Goal: Check status: Check status

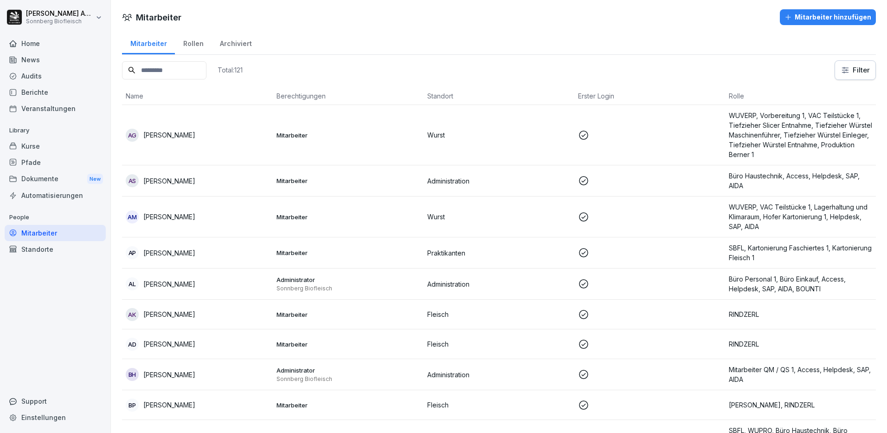
click at [39, 169] on div "Pfade" at bounding box center [55, 162] width 101 height 16
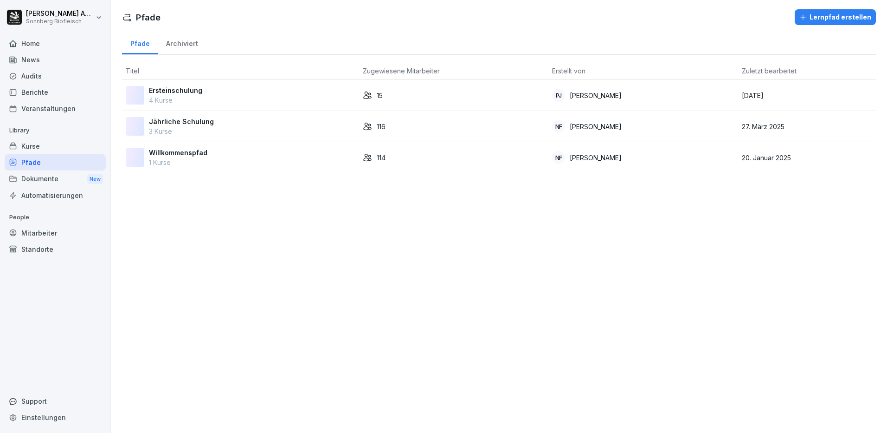
click at [38, 181] on div "Dokumente New" at bounding box center [55, 178] width 101 height 17
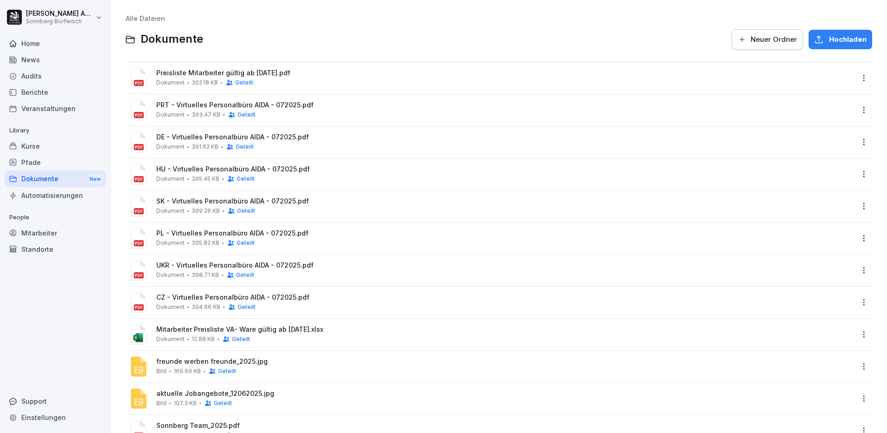
click at [44, 235] on div "Mitarbeiter" at bounding box center [55, 233] width 101 height 16
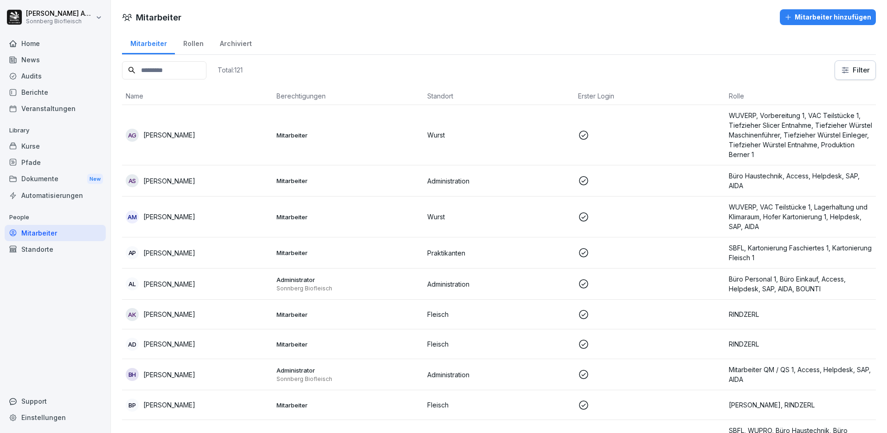
click at [197, 71] on input at bounding box center [164, 70] width 84 height 18
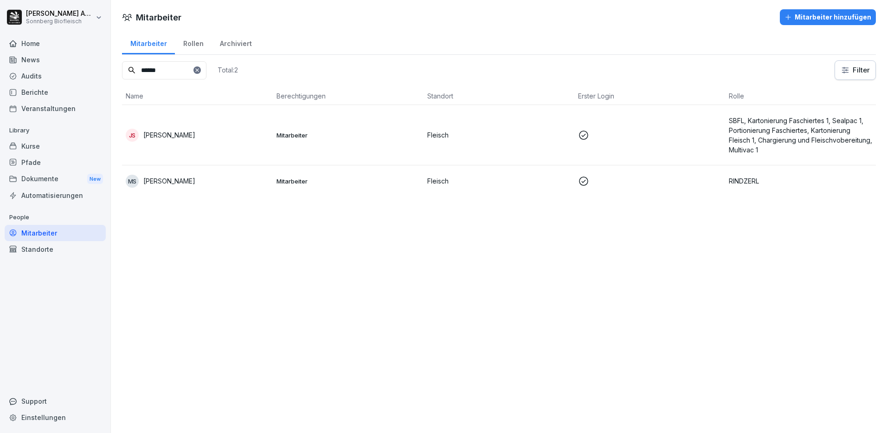
click at [192, 132] on div "JS Jan Silmbrod" at bounding box center [197, 135] width 143 height 13
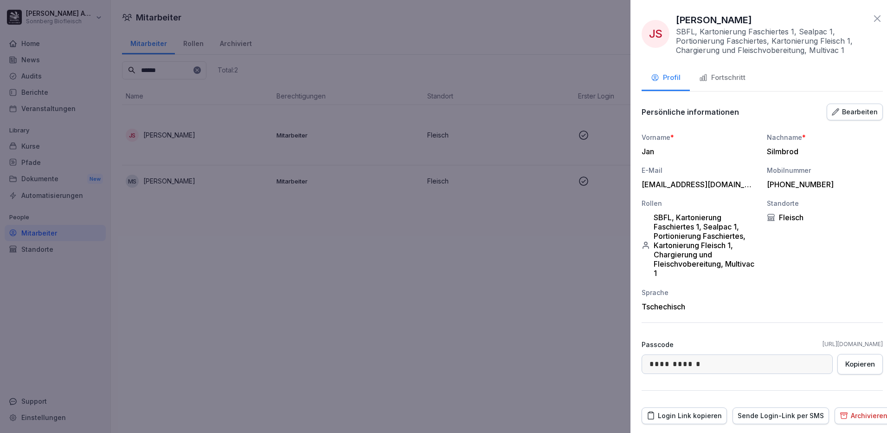
click at [264, 299] on div at bounding box center [443, 216] width 887 height 433
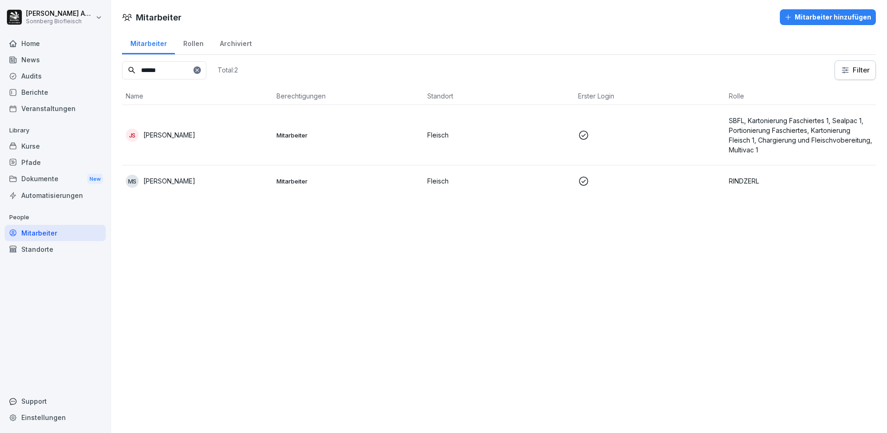
click at [184, 65] on input "******" at bounding box center [164, 70] width 84 height 18
type input "*"
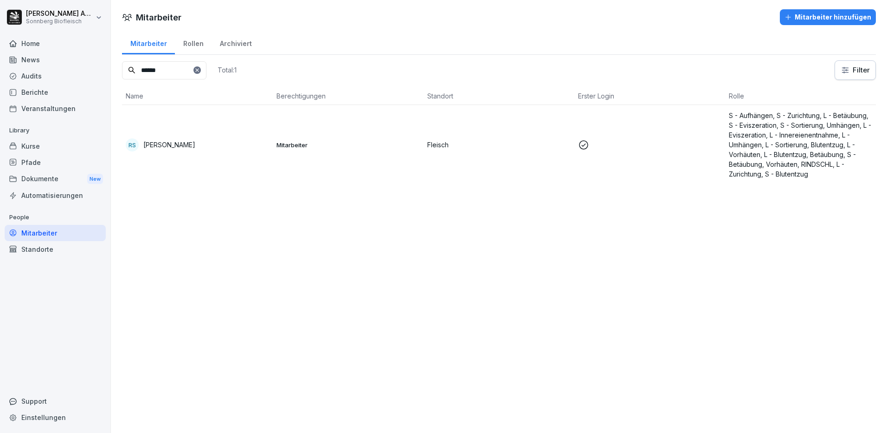
type input "******"
click at [161, 141] on p "[PERSON_NAME]" at bounding box center [169, 145] width 52 height 10
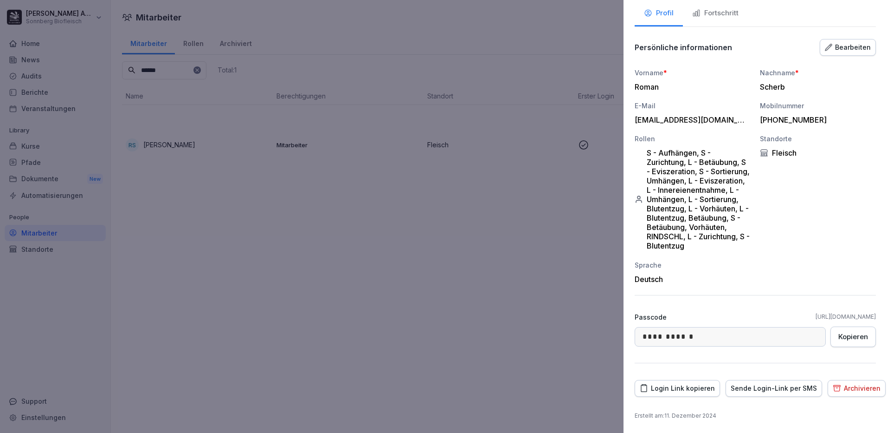
scroll to position [9, 0]
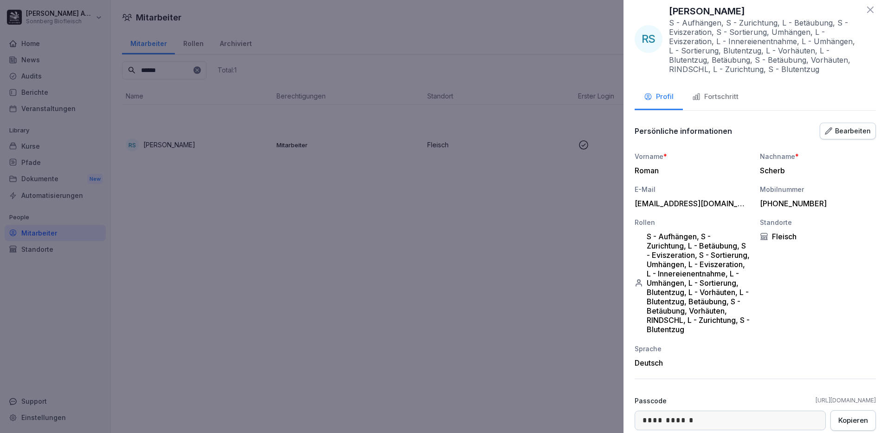
click at [718, 95] on div "Fortschritt" at bounding box center [715, 96] width 46 height 11
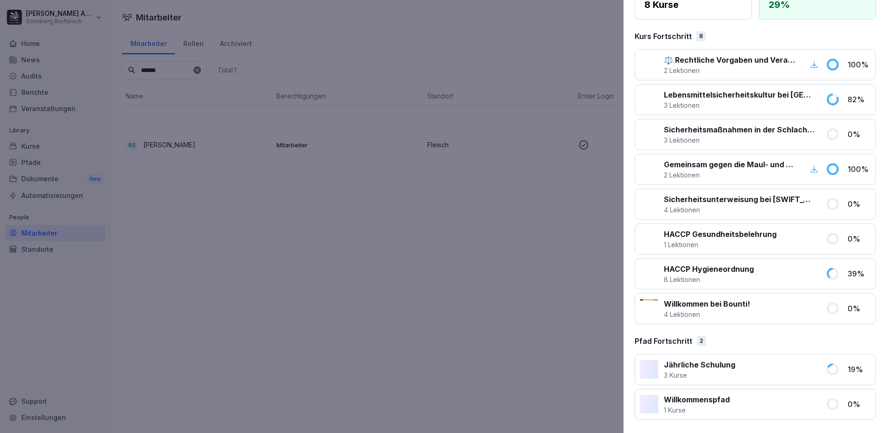
scroll to position [58, 0]
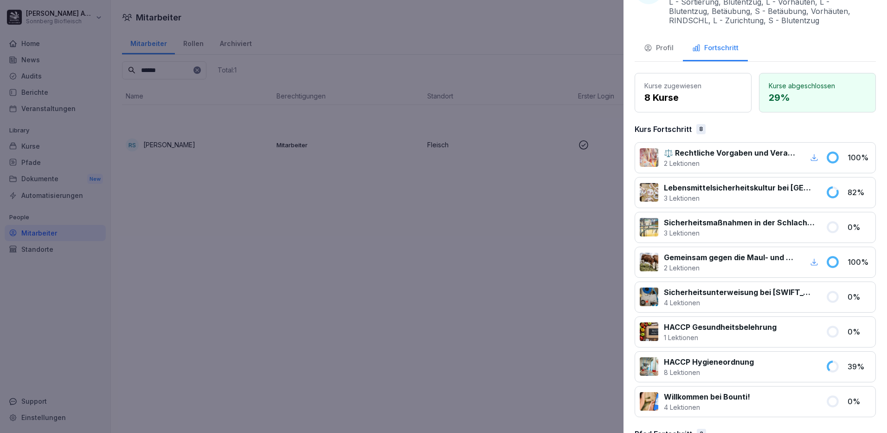
click at [465, 228] on div at bounding box center [443, 216] width 887 height 433
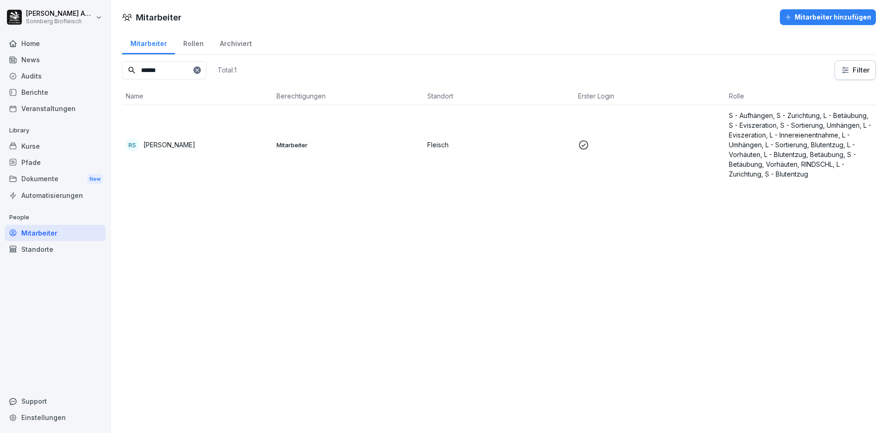
click at [181, 153] on td "RS Roman Scherb" at bounding box center [197, 144] width 151 height 79
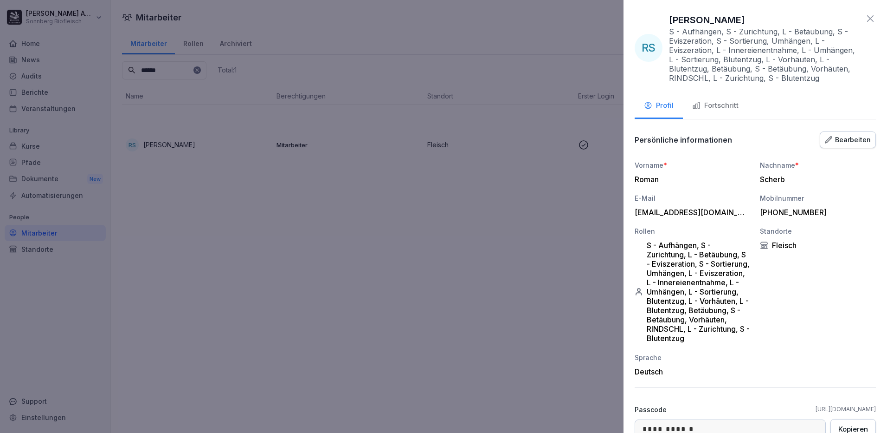
click at [718, 103] on div "Fortschritt" at bounding box center [715, 105] width 46 height 11
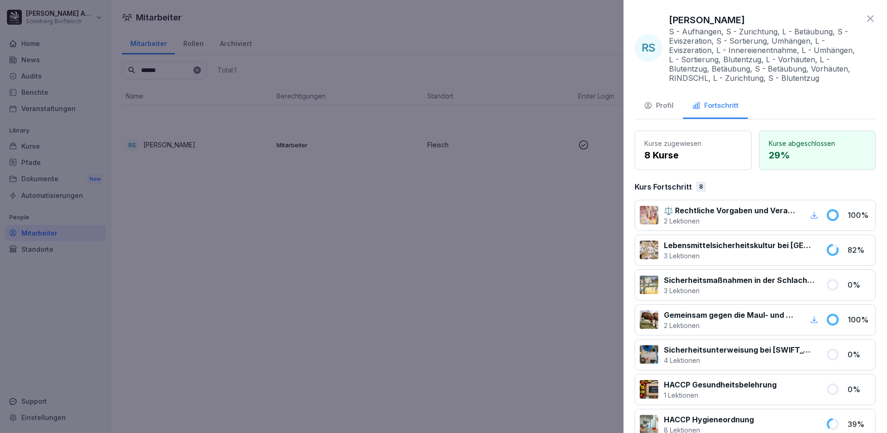
click at [24, 146] on div at bounding box center [443, 216] width 887 height 433
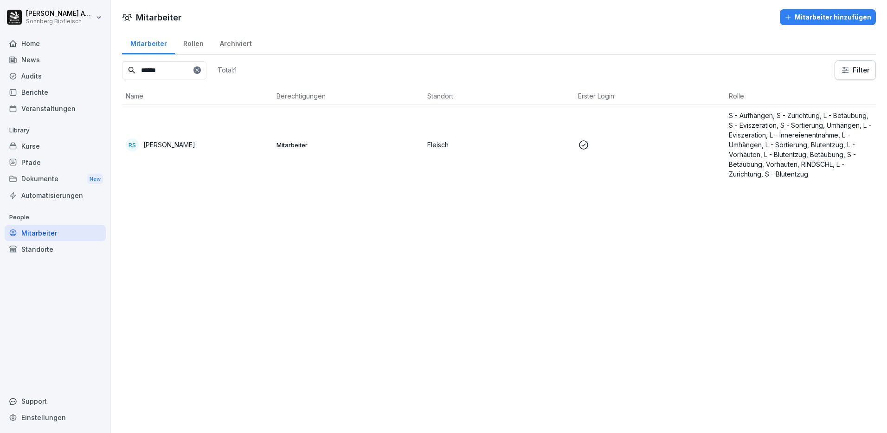
click at [25, 146] on div "Kurse" at bounding box center [55, 146] width 101 height 16
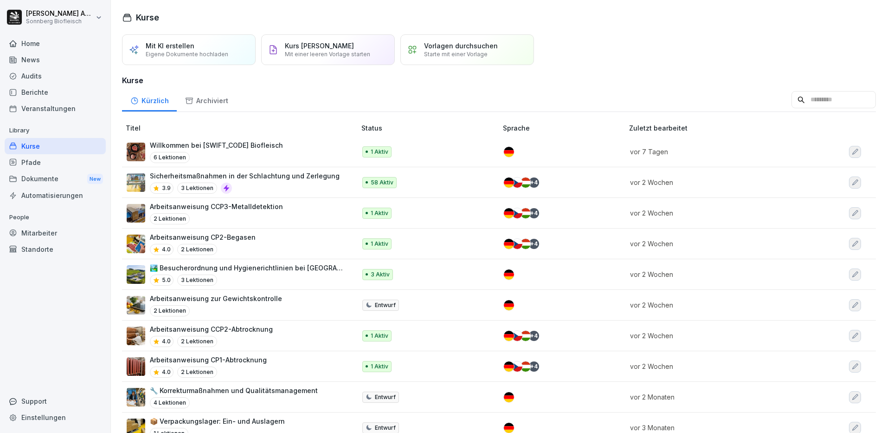
click at [821, 100] on input at bounding box center [834, 100] width 84 height 18
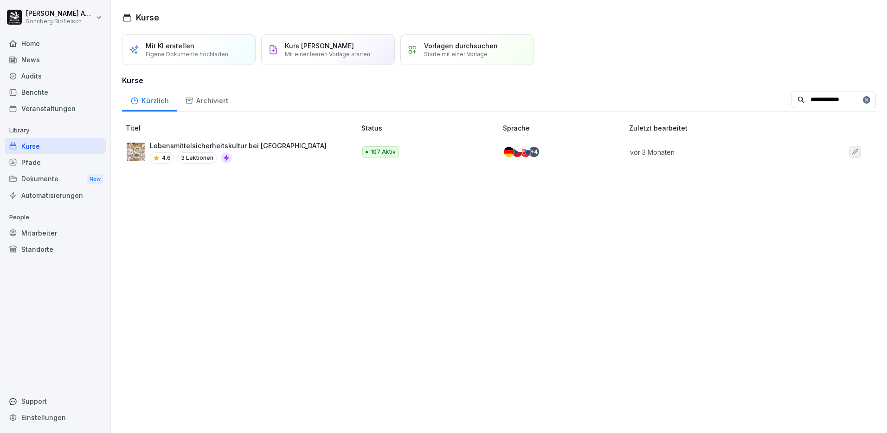
type input "**********"
click at [260, 149] on p "Lebensmittelsicherheitskultur bei [GEOGRAPHIC_DATA]" at bounding box center [238, 146] width 177 height 10
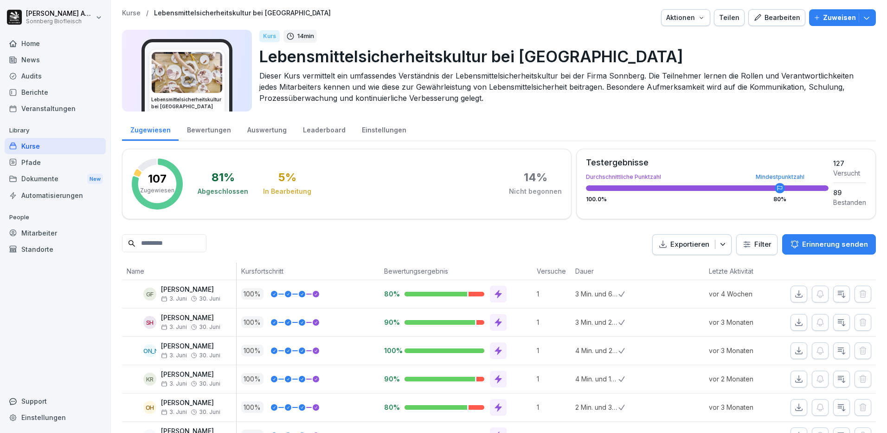
scroll to position [46, 0]
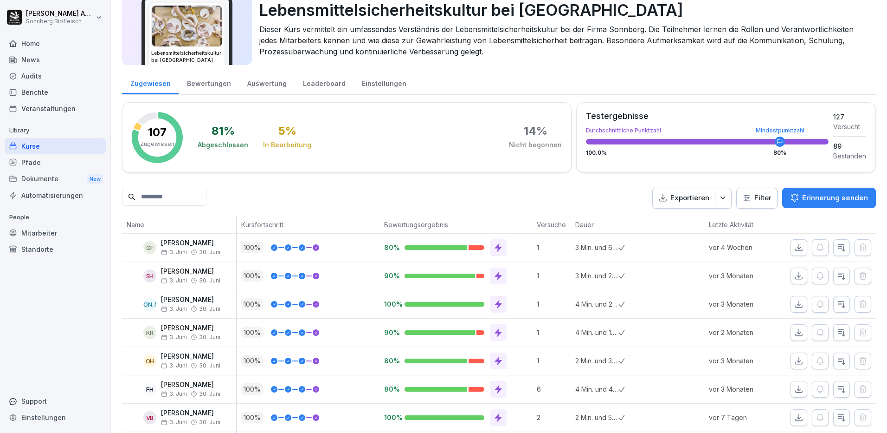
click at [496, 304] on icon at bounding box center [498, 304] width 7 height 8
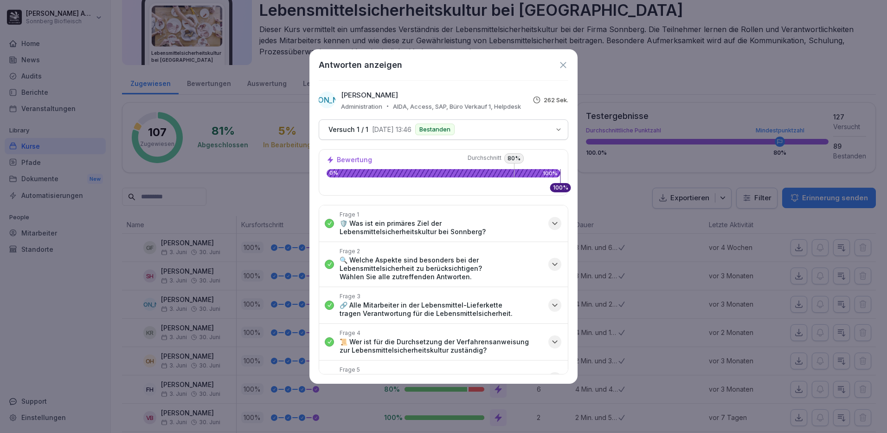
click at [550, 226] on icon "button" at bounding box center [554, 223] width 9 height 9
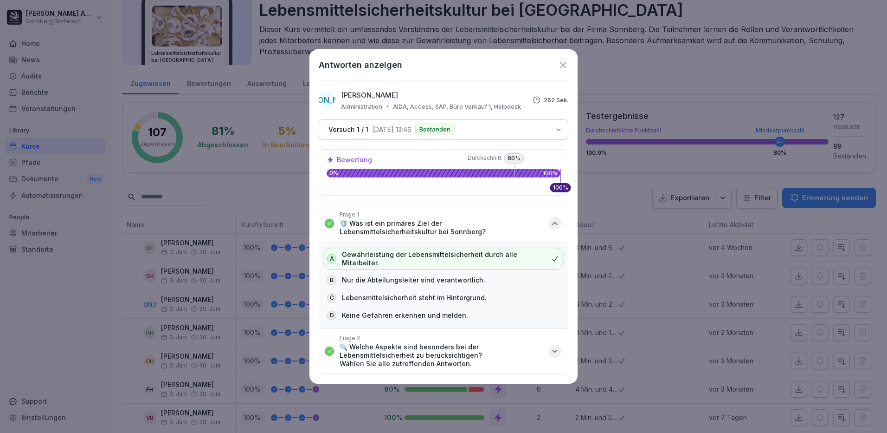
click at [550, 226] on icon "button" at bounding box center [554, 223] width 9 height 9
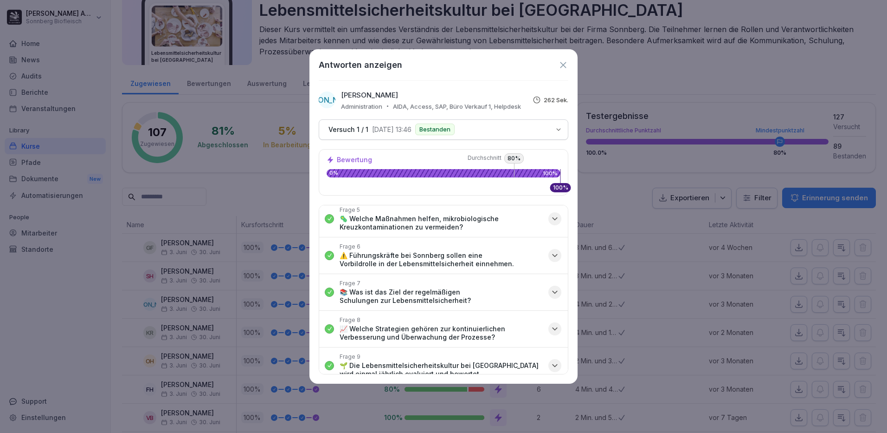
scroll to position [206, 0]
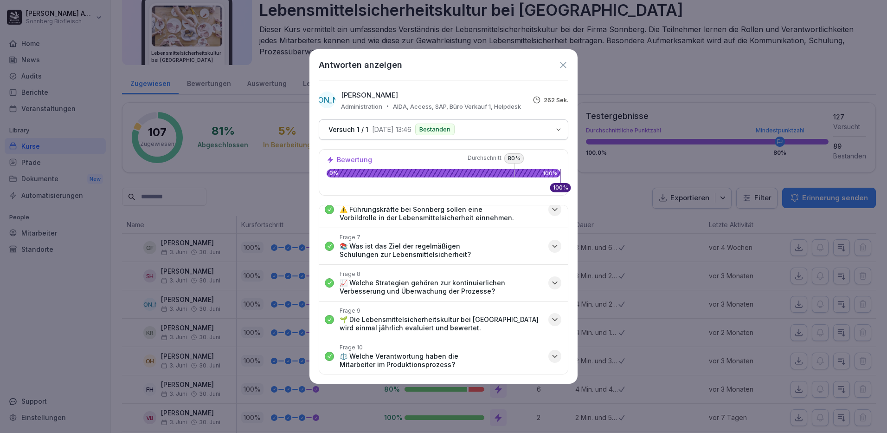
click at [559, 62] on icon at bounding box center [563, 65] width 10 height 10
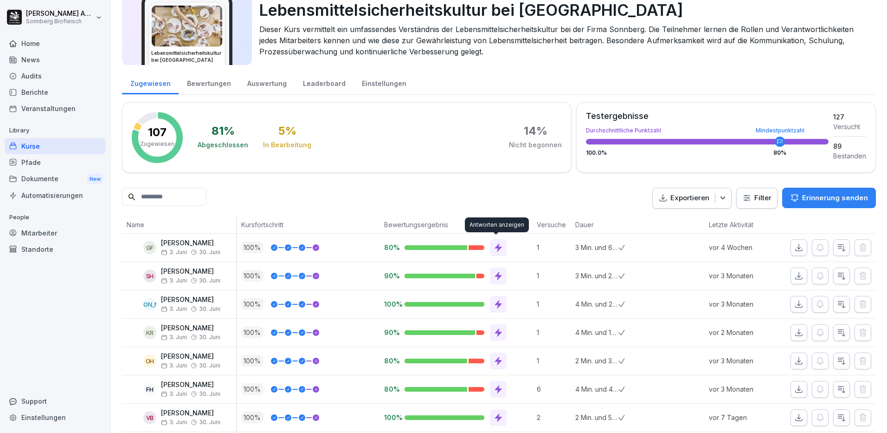
click at [497, 251] on icon at bounding box center [498, 247] width 9 height 9
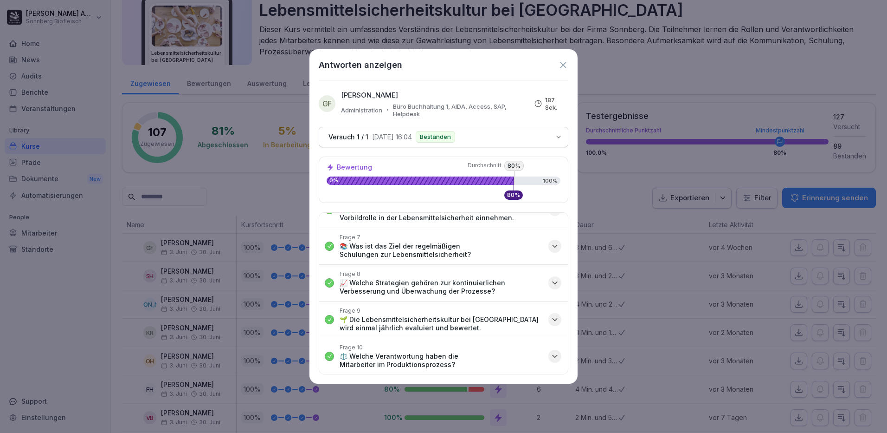
scroll to position [167, 0]
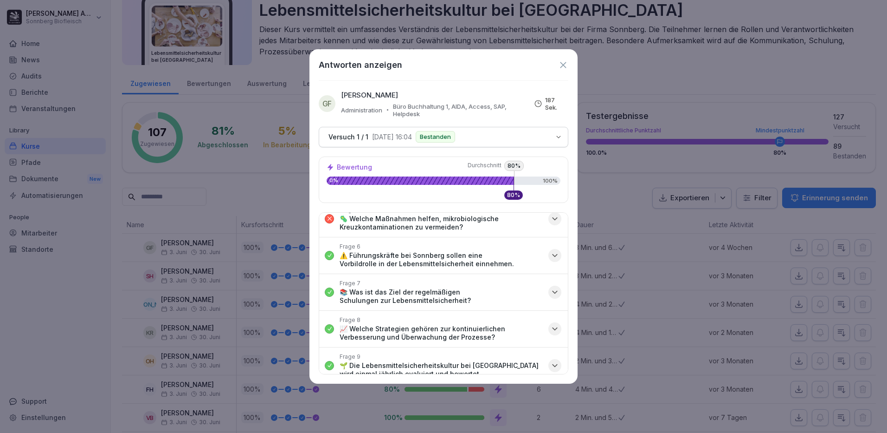
click at [559, 63] on icon at bounding box center [563, 65] width 10 height 10
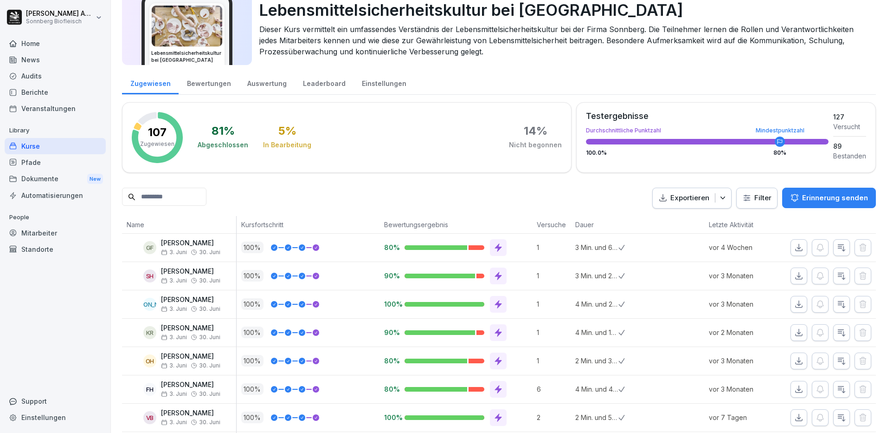
scroll to position [0, 0]
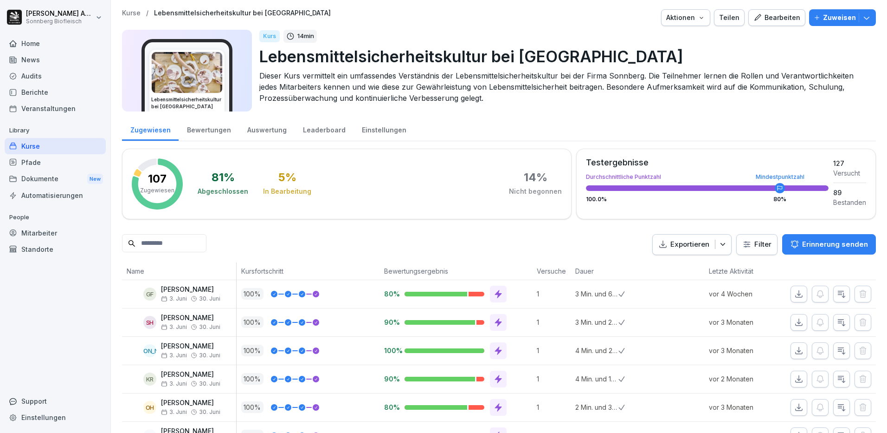
click at [50, 234] on div "Mitarbeiter" at bounding box center [55, 233] width 101 height 16
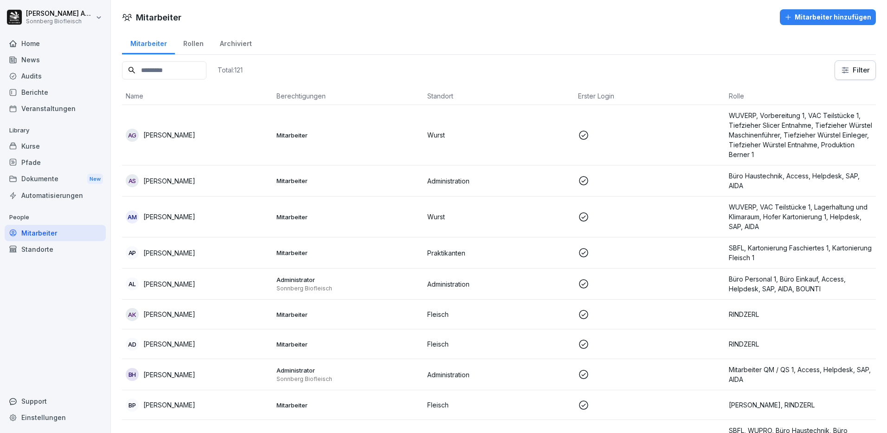
click at [179, 69] on input at bounding box center [164, 70] width 84 height 18
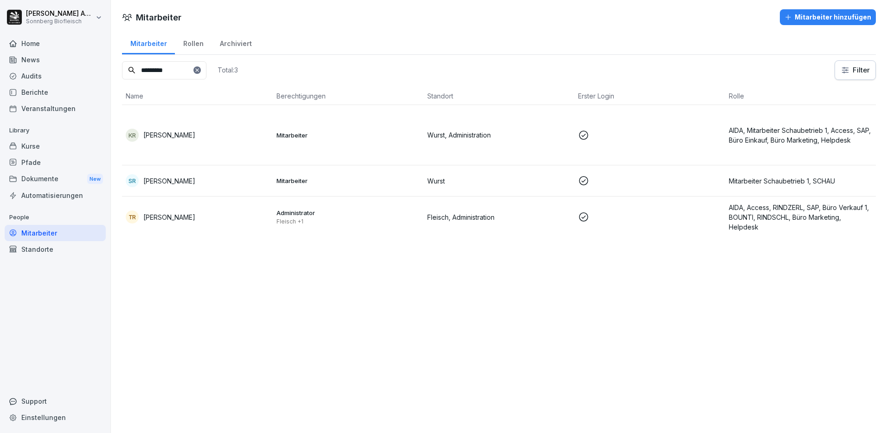
type input "*********"
click at [191, 138] on p "[PERSON_NAME]" at bounding box center [169, 135] width 52 height 10
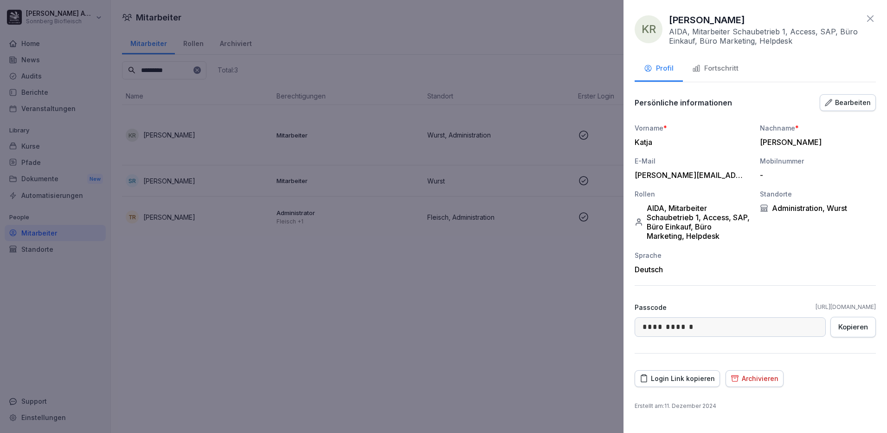
click at [726, 70] on div "Fortschritt" at bounding box center [715, 68] width 46 height 11
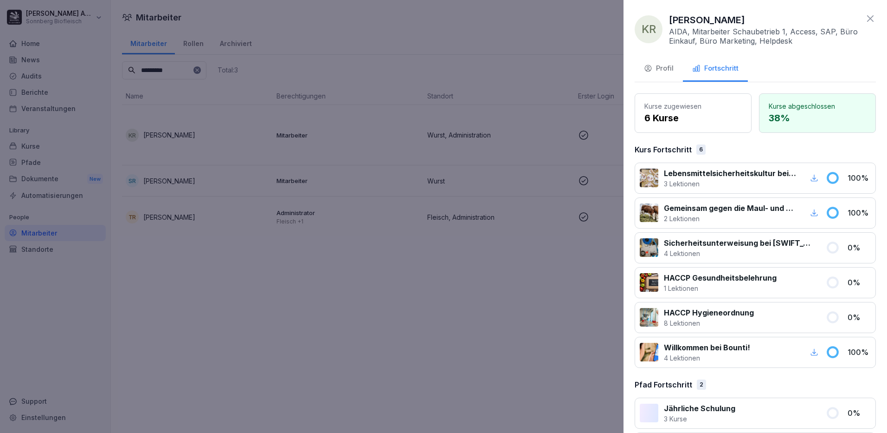
click at [402, 307] on div at bounding box center [443, 216] width 887 height 433
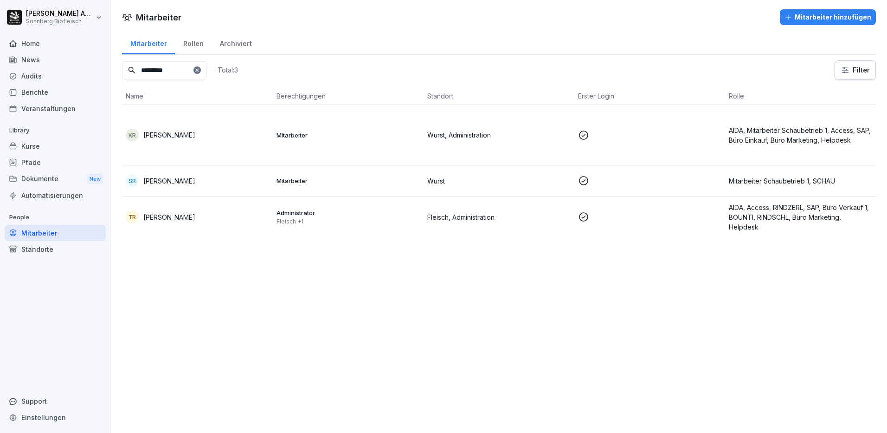
click at [300, 183] on p "Mitarbeiter" at bounding box center [348, 180] width 143 height 8
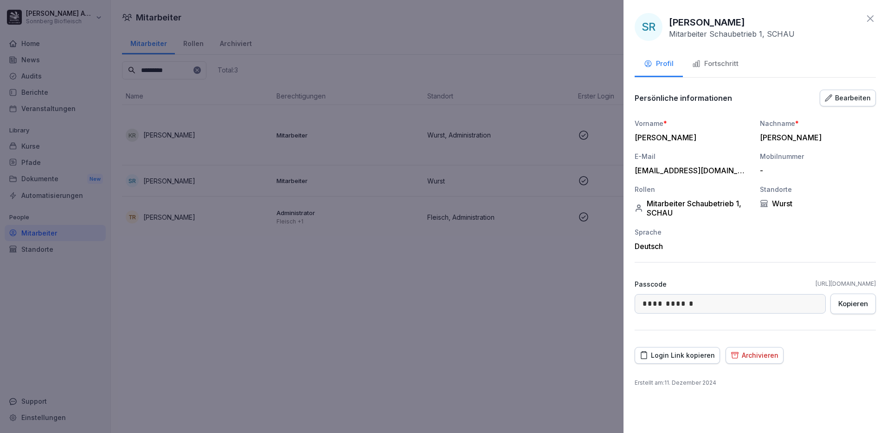
click at [732, 60] on div "Fortschritt" at bounding box center [715, 63] width 46 height 11
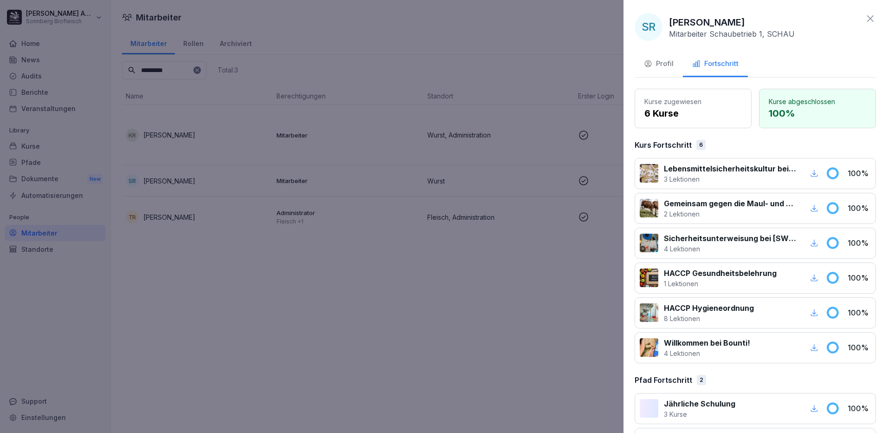
click at [671, 70] on button "Profil" at bounding box center [659, 64] width 48 height 25
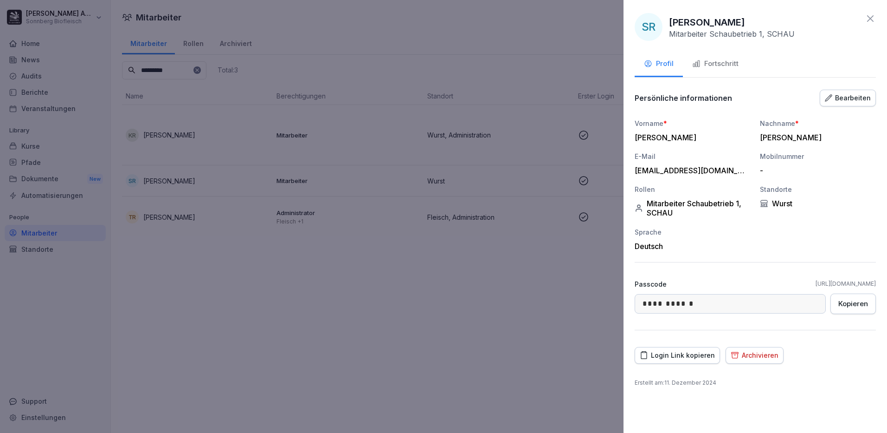
click at [200, 220] on div at bounding box center [443, 216] width 887 height 433
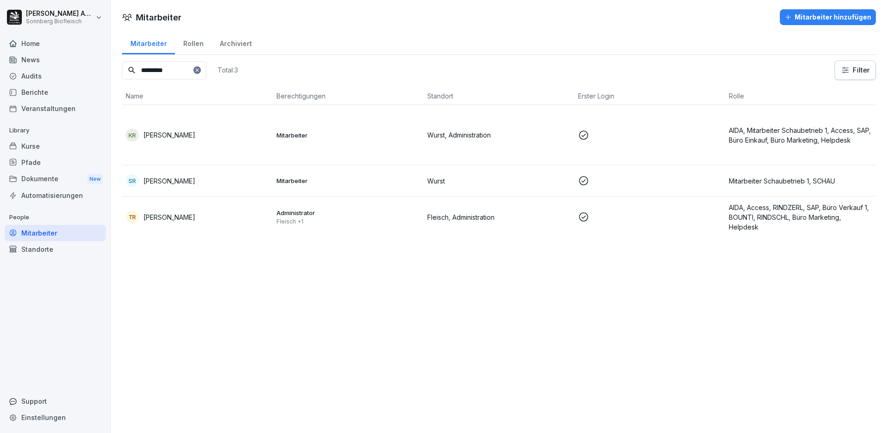
click at [190, 220] on p "[PERSON_NAME]" at bounding box center [169, 217] width 52 height 10
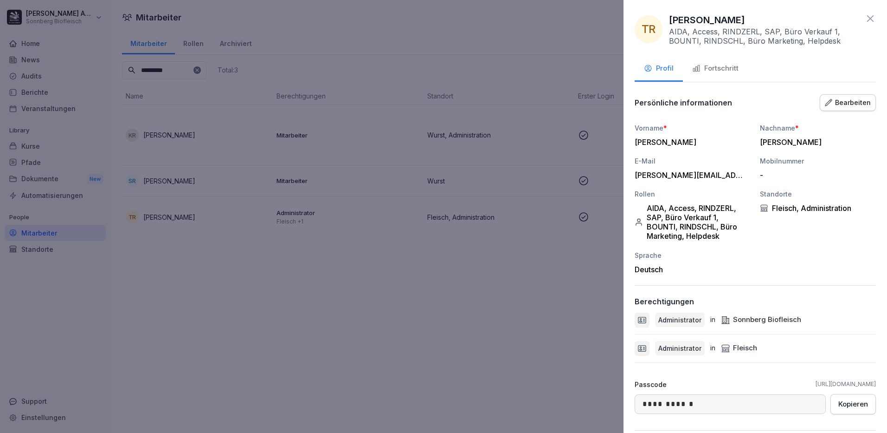
click at [729, 75] on button "Fortschritt" at bounding box center [715, 69] width 65 height 25
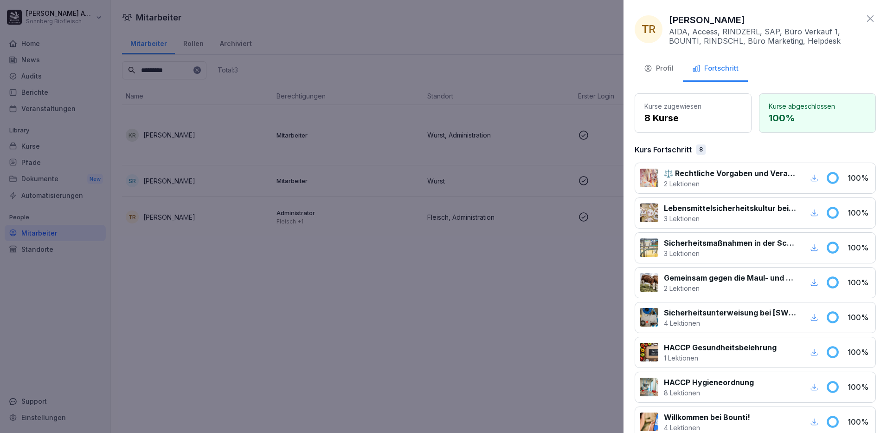
click at [865, 18] on icon at bounding box center [870, 18] width 11 height 11
